Goal: Obtain resource: Obtain resource

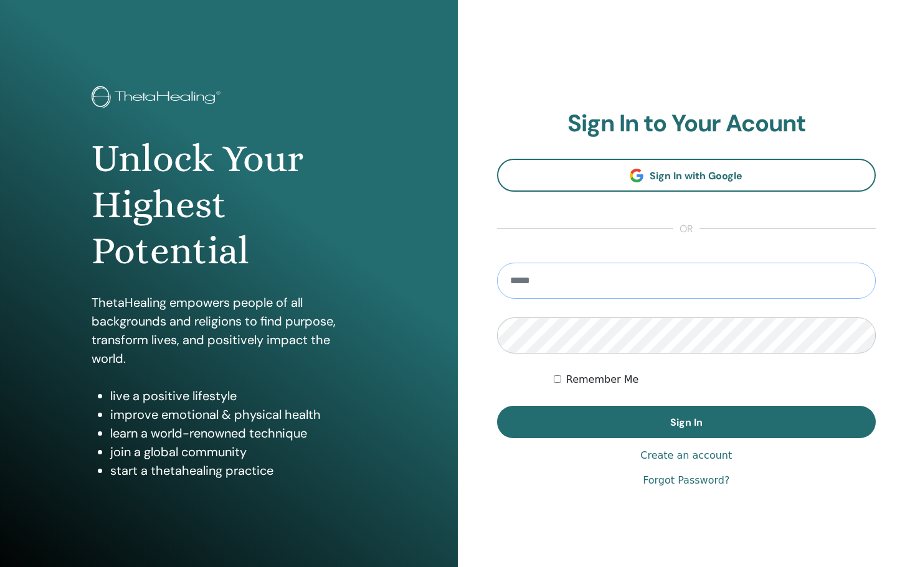
type input "**********"
click at [685, 422] on button "Sign In" at bounding box center [686, 422] width 379 height 32
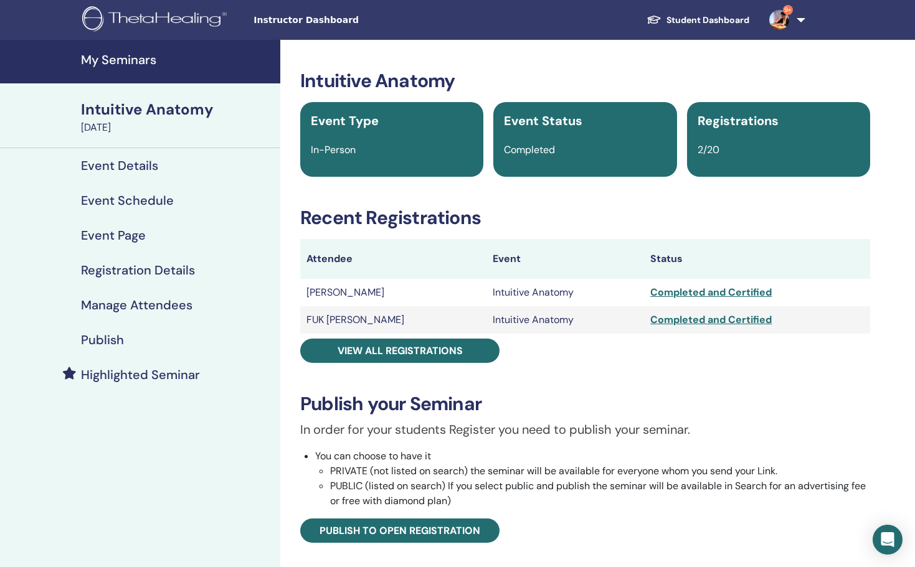
click at [113, 57] on h4 "My Seminars" at bounding box center [177, 59] width 192 height 15
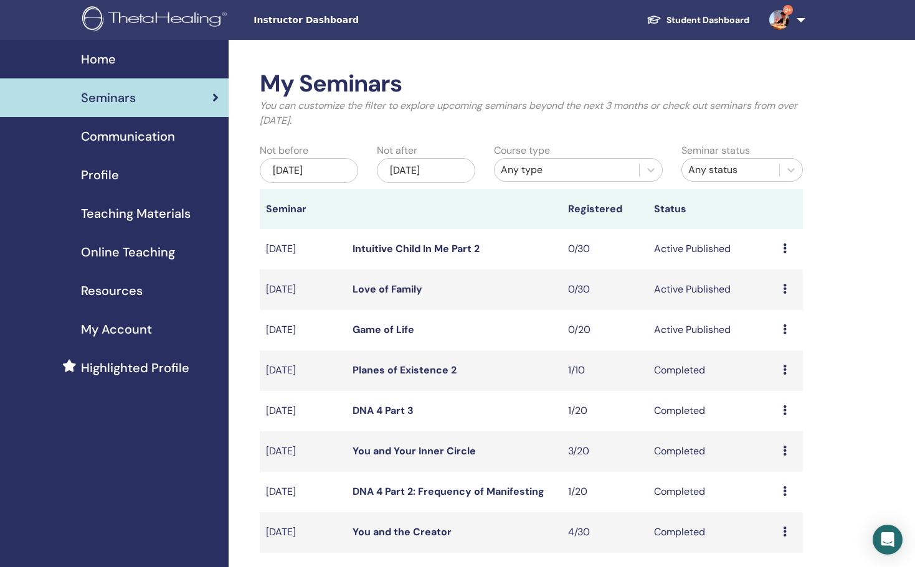
click at [138, 217] on span "Teaching Materials" at bounding box center [136, 213] width 110 height 19
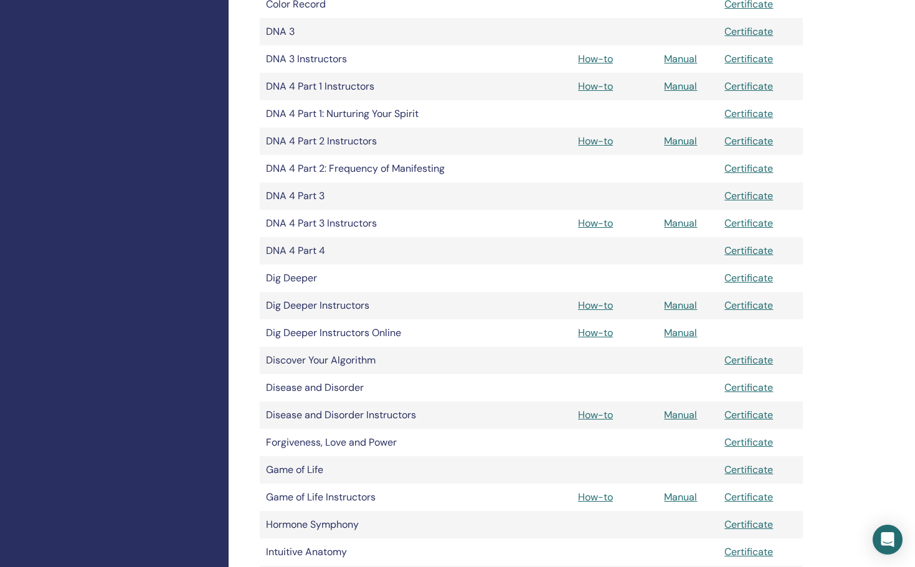
scroll to position [595, 0]
click at [674, 495] on link "Manual" at bounding box center [680, 495] width 33 height 13
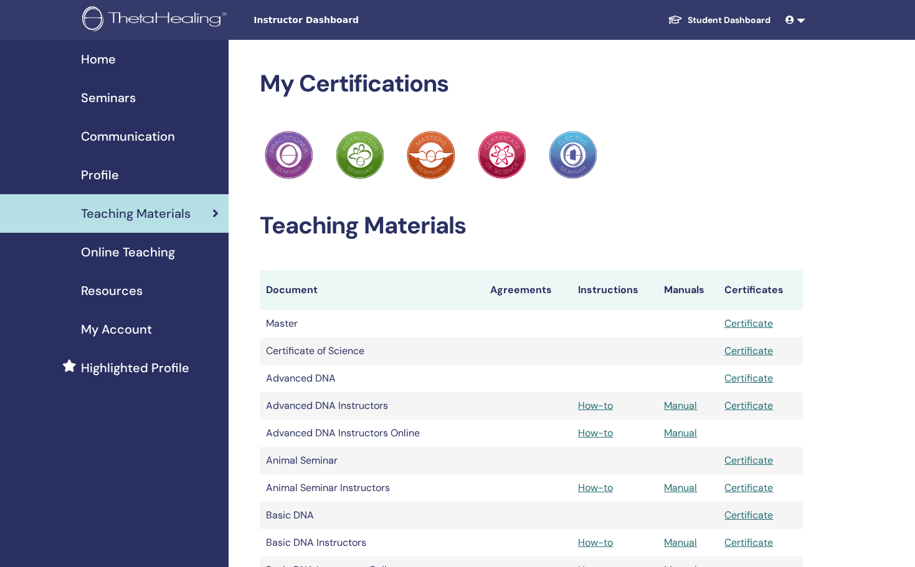
scroll to position [595, 0]
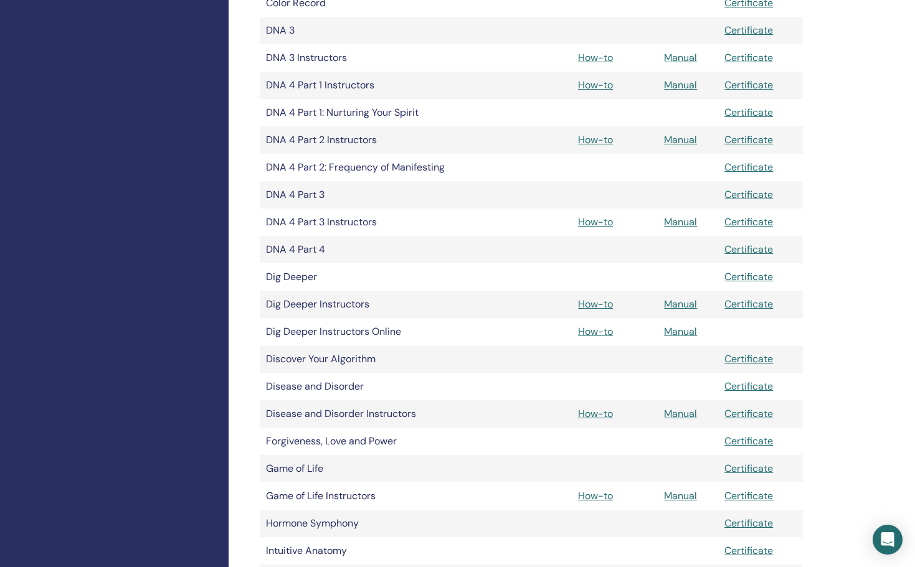
click at [593, 497] on link "How-to" at bounding box center [595, 495] width 35 height 13
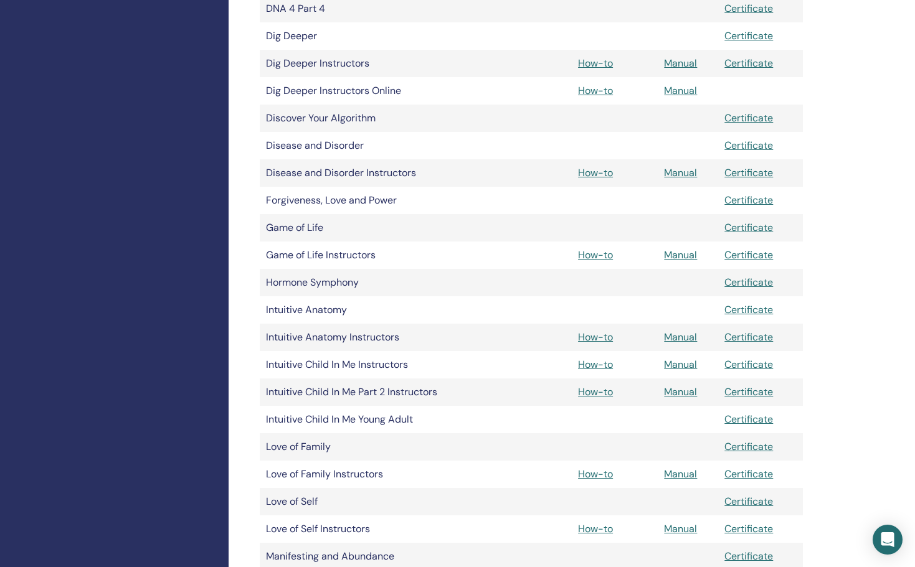
scroll to position [837, 0]
click at [676, 469] on link "Manual" at bounding box center [680, 472] width 33 height 13
